Goal: Check status: Check status

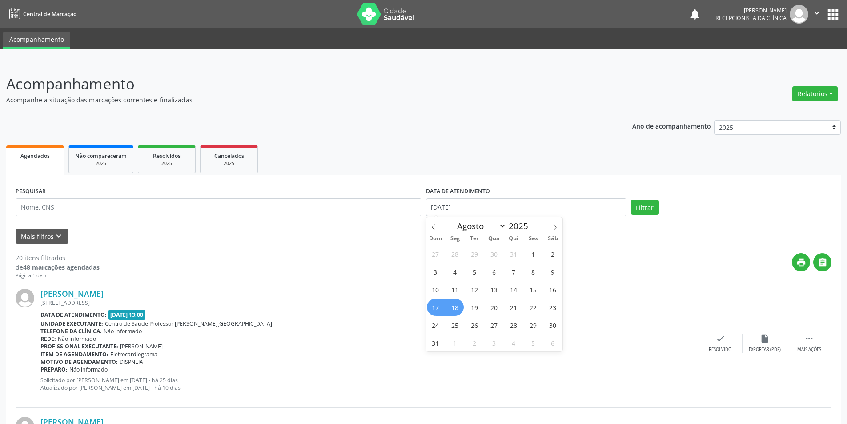
select select "7"
click at [457, 306] on span "18" at bounding box center [454, 306] width 17 height 17
click at [642, 207] on button "Filtrar" at bounding box center [645, 207] width 28 height 15
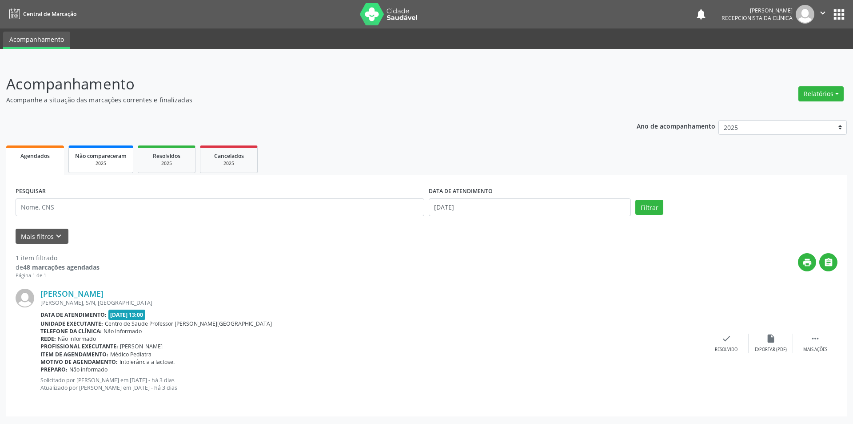
click at [126, 155] on span "Não compareceram" at bounding box center [101, 156] width 52 height 8
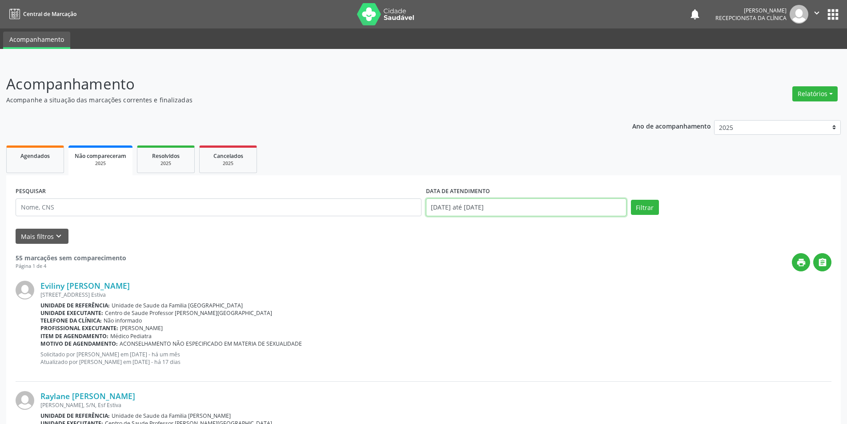
click at [536, 204] on input "[DATE] até [DATE]" at bounding box center [526, 207] width 200 height 18
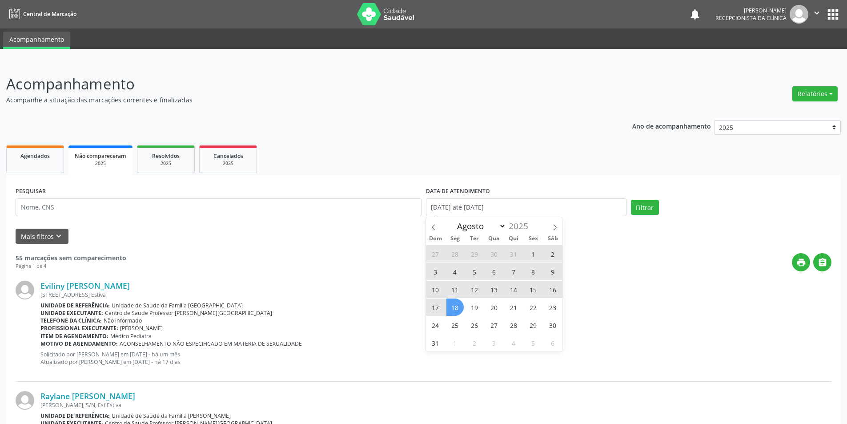
click at [456, 308] on span "18" at bounding box center [454, 306] width 17 height 17
type input "[DATE]"
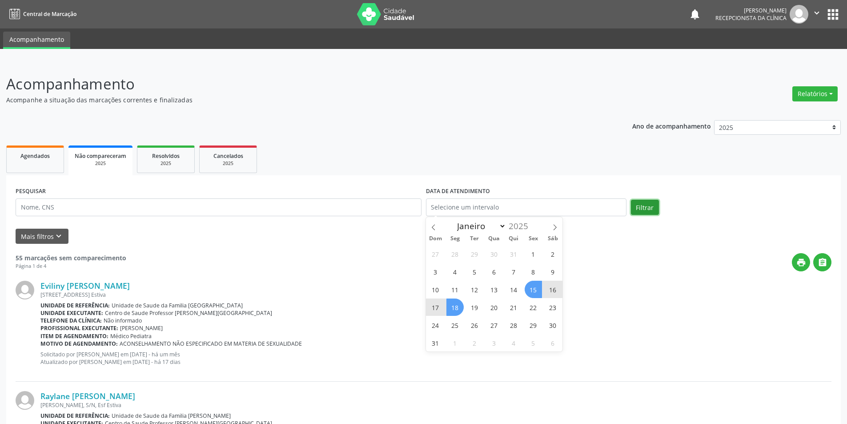
click at [640, 206] on button "Filtrar" at bounding box center [645, 207] width 28 height 15
click at [642, 208] on button "Filtrar" at bounding box center [645, 207] width 28 height 15
click at [517, 210] on input "text" at bounding box center [526, 207] width 200 height 18
click at [458, 309] on span "18" at bounding box center [454, 306] width 17 height 17
type input "[DATE]"
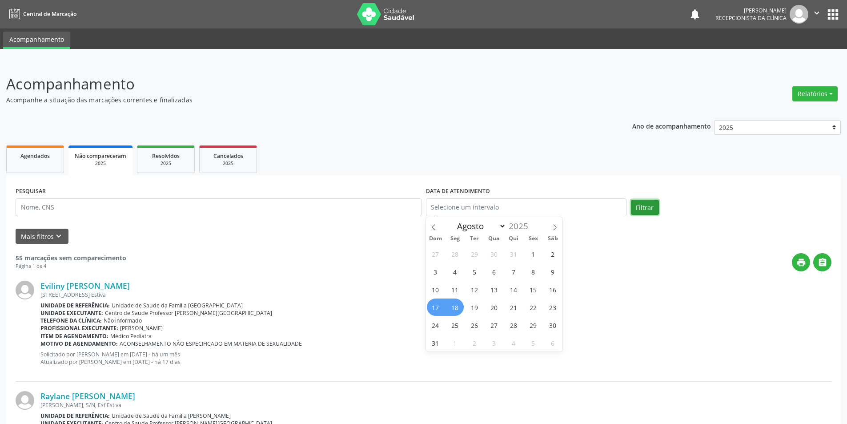
click at [656, 208] on button "Filtrar" at bounding box center [645, 207] width 28 height 15
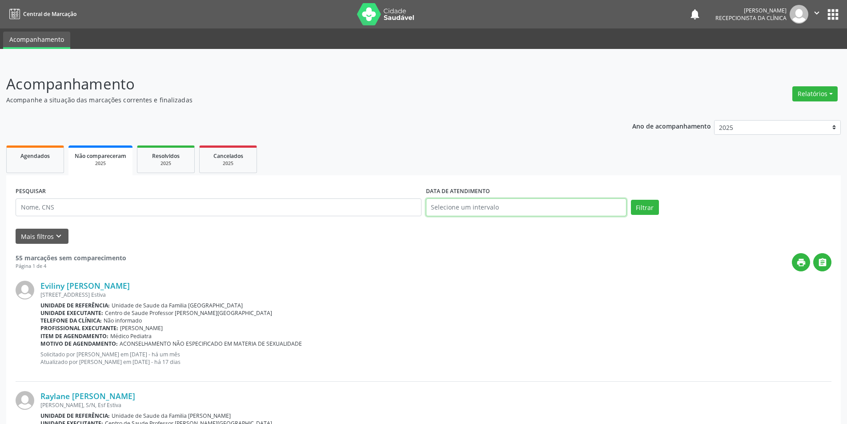
click at [542, 208] on input "text" at bounding box center [526, 207] width 200 height 18
click at [533, 259] on span "1" at bounding box center [532, 253] width 17 height 17
type input "[DATE]"
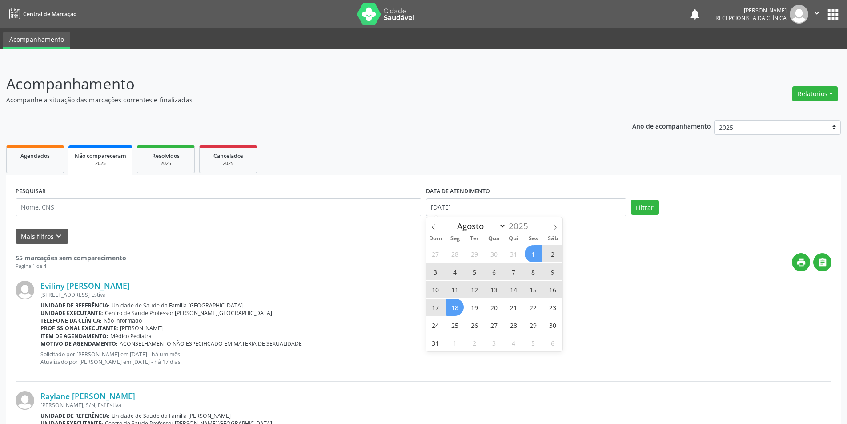
click at [454, 310] on span "18" at bounding box center [454, 306] width 17 height 17
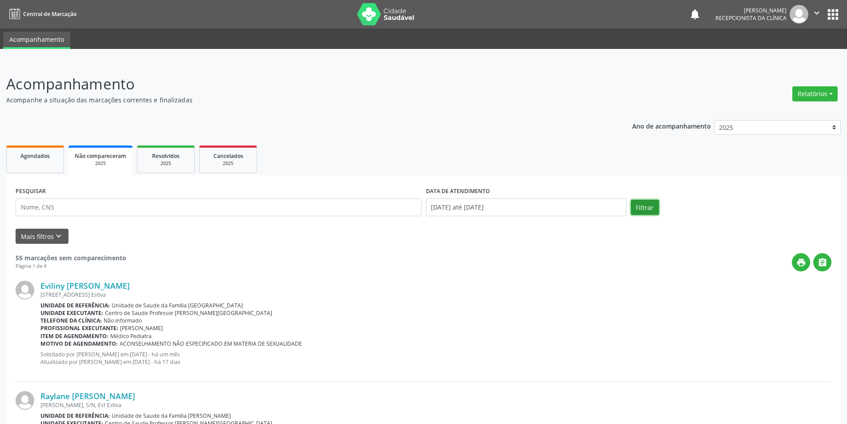
click at [646, 210] on button "Filtrar" at bounding box center [645, 207] width 28 height 15
